Goal: Task Accomplishment & Management: Manage account settings

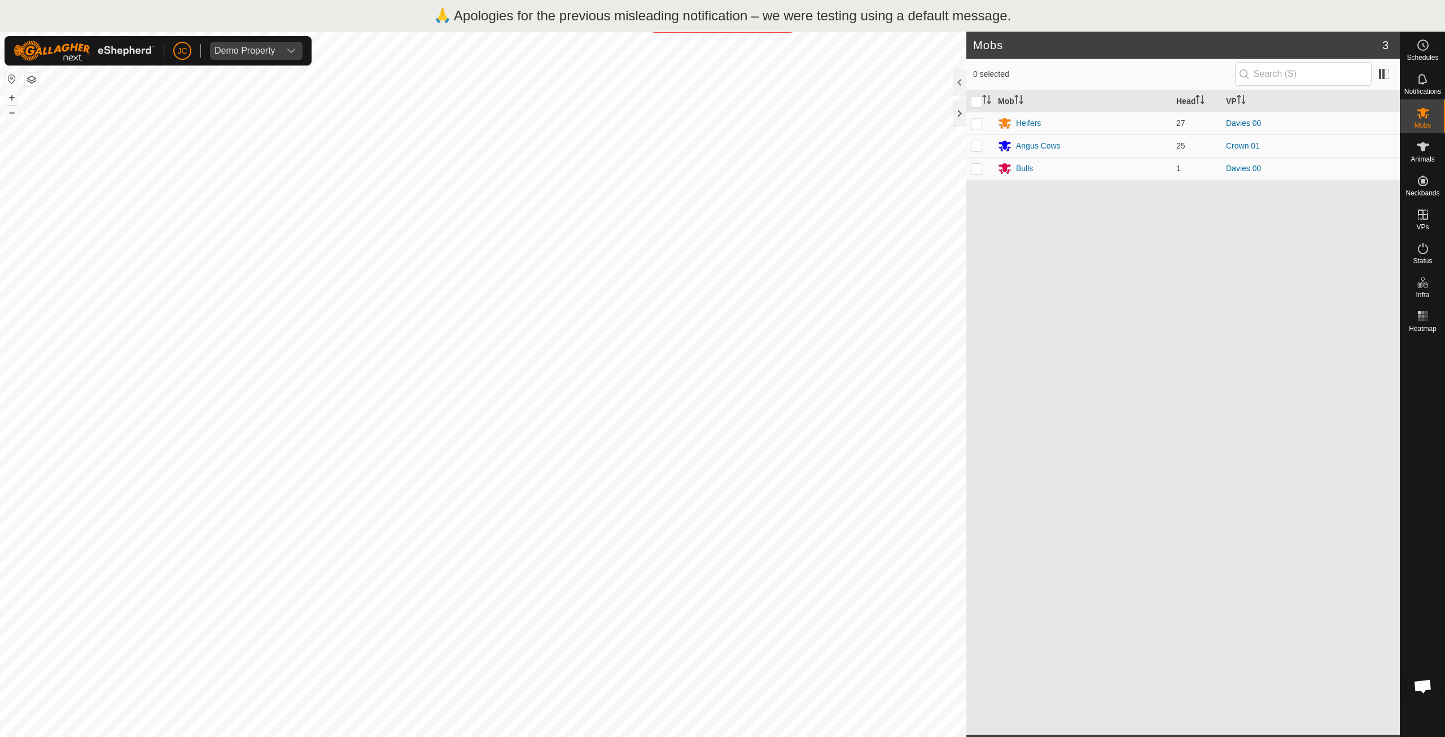
click at [737, 17] on p "🙏 Apologies for the previous misleading notification – we were testing using a …" at bounding box center [723, 16] width 578 height 20
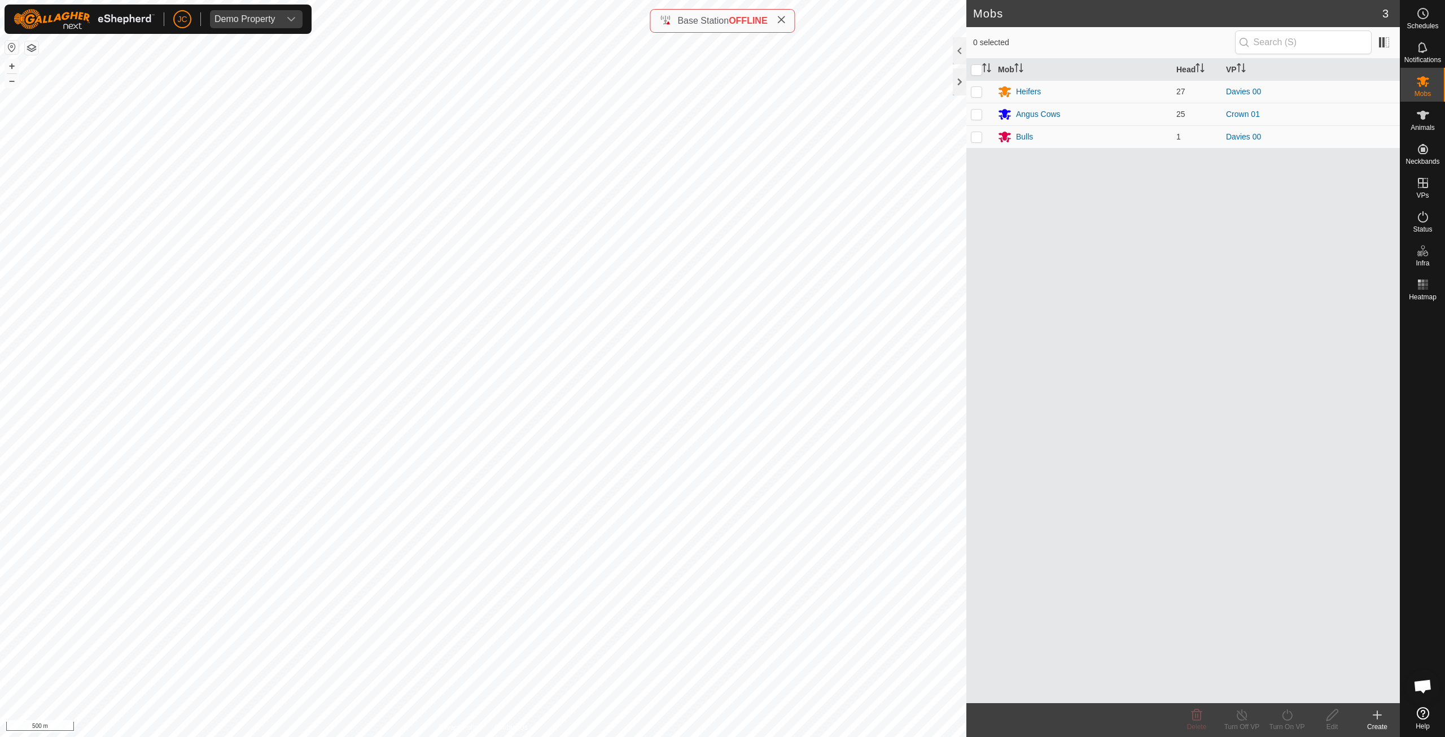
click at [783, 22] on icon at bounding box center [781, 19] width 9 height 9
click at [183, 16] on span "JC" at bounding box center [182, 20] width 10 height 12
click at [216, 86] on link "Logout" at bounding box center [234, 87] width 112 height 18
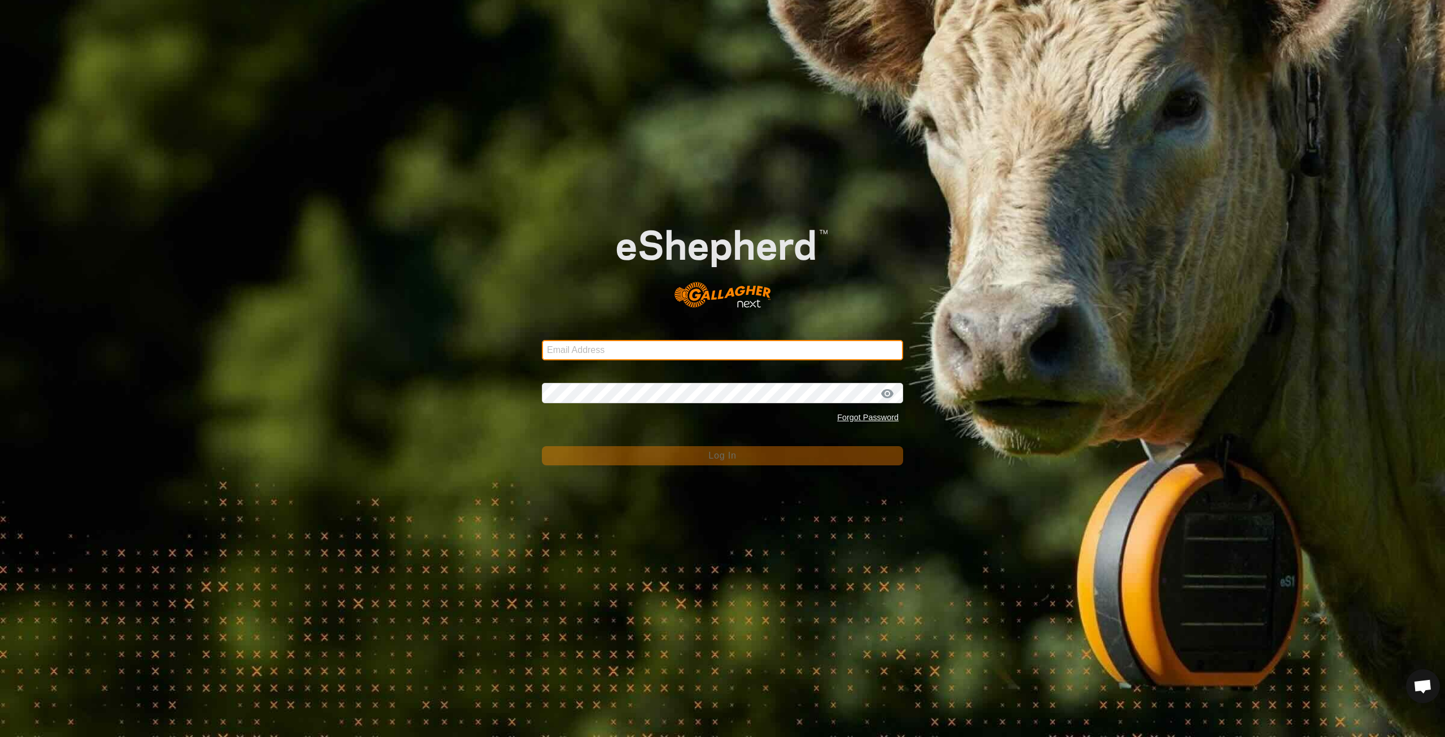
click at [645, 350] on input "Email Address" at bounding box center [722, 350] width 361 height 20
